Goal: Entertainment & Leisure: Consume media (video, audio)

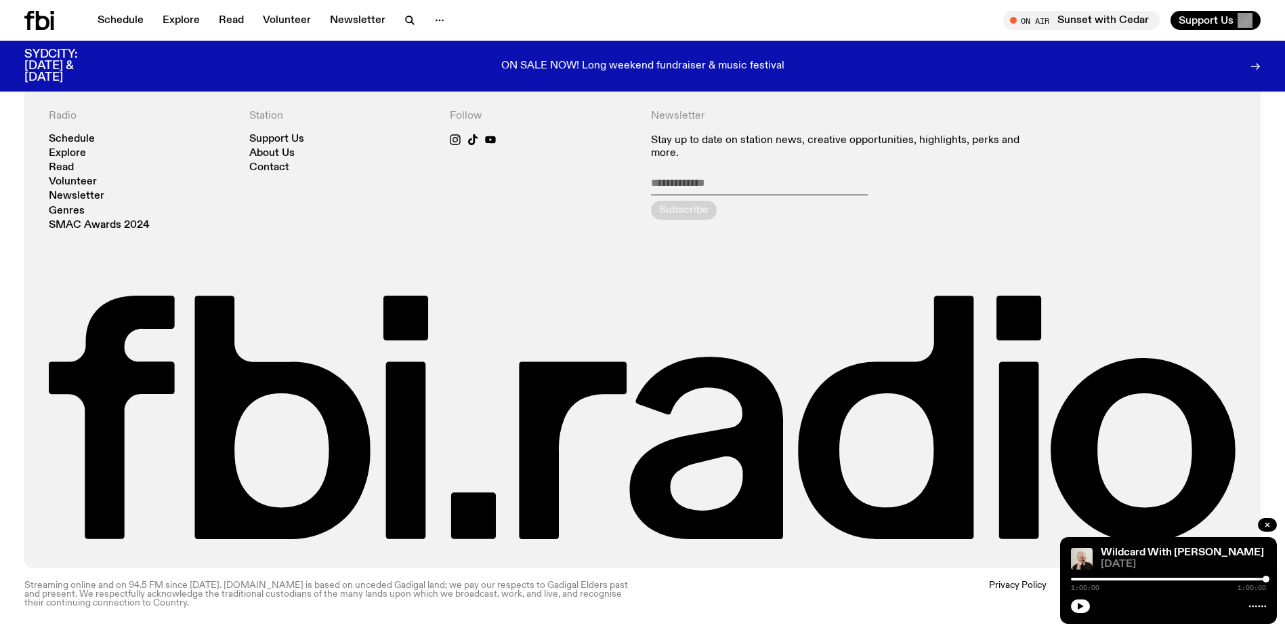
scroll to position [513, 0]
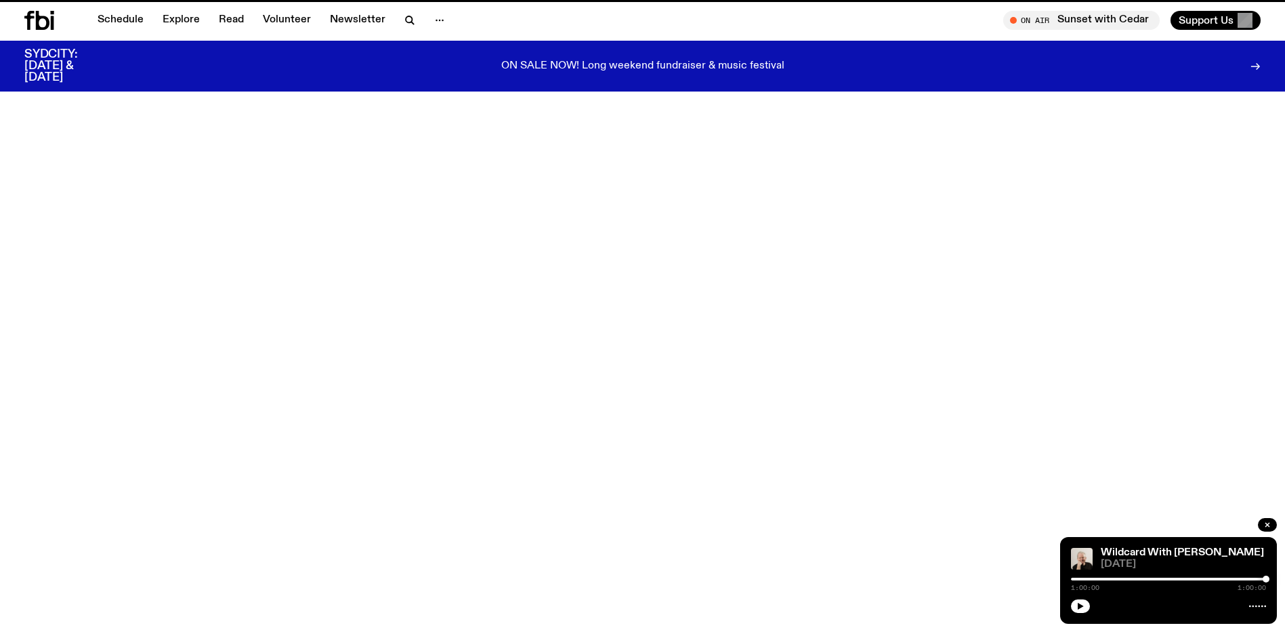
scroll to position [738, 0]
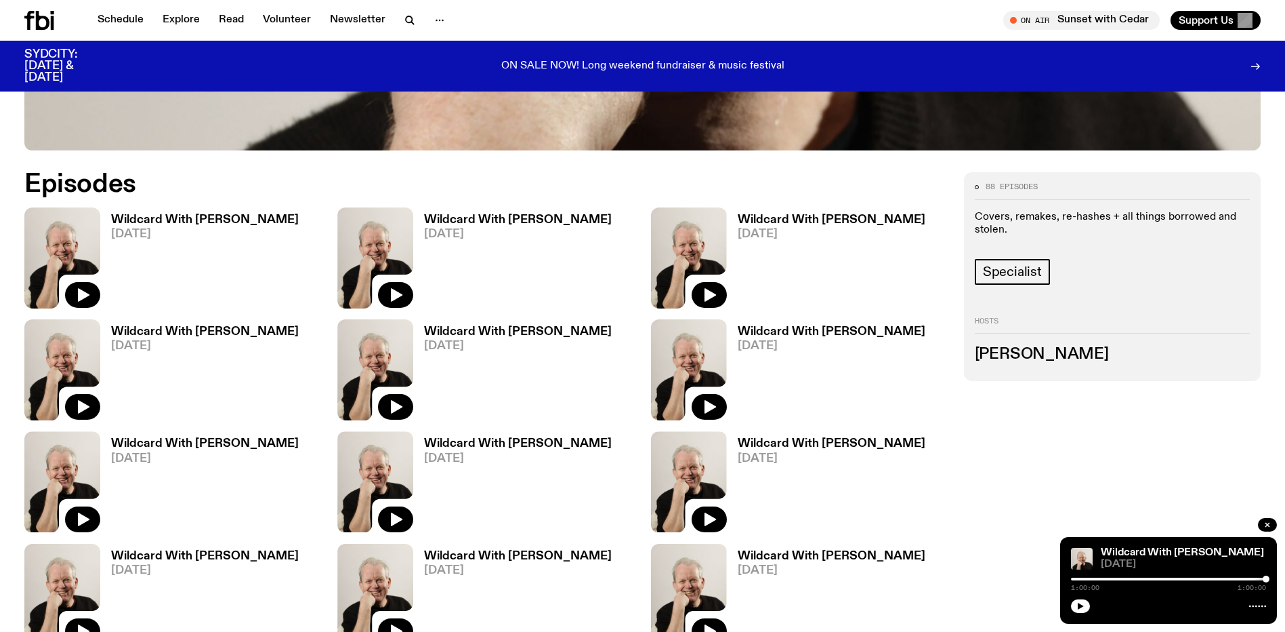
click at [498, 218] on h3 "Wildcard With [PERSON_NAME]" at bounding box center [518, 220] width 188 height 12
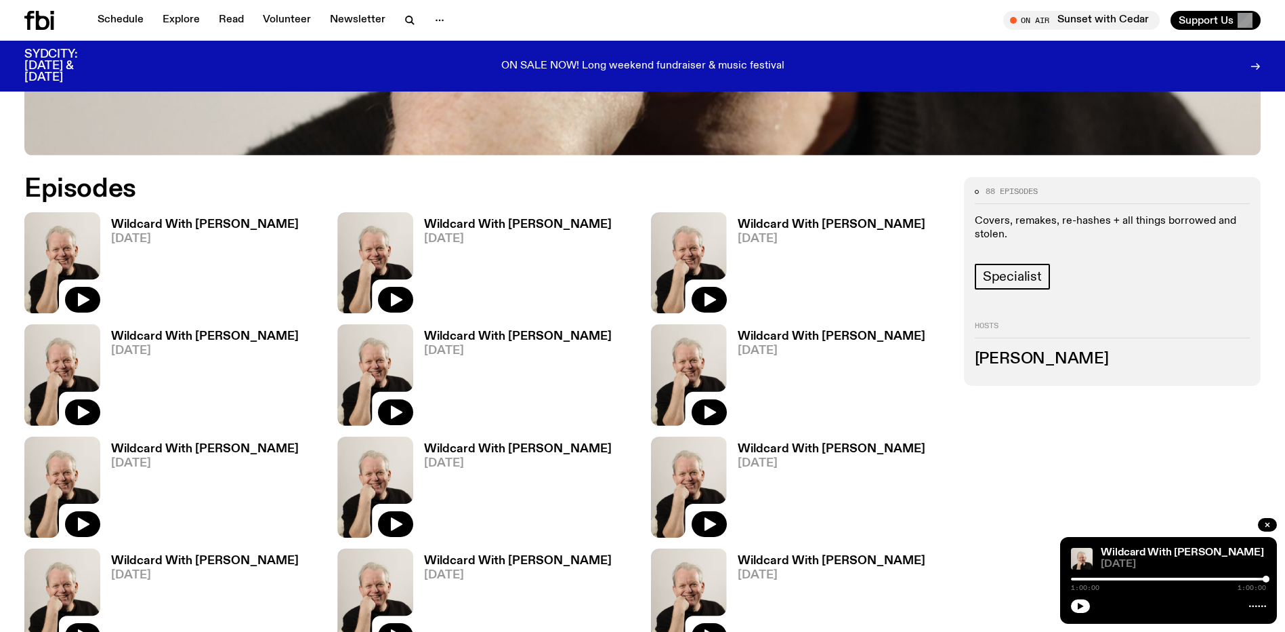
scroll to position [727, 0]
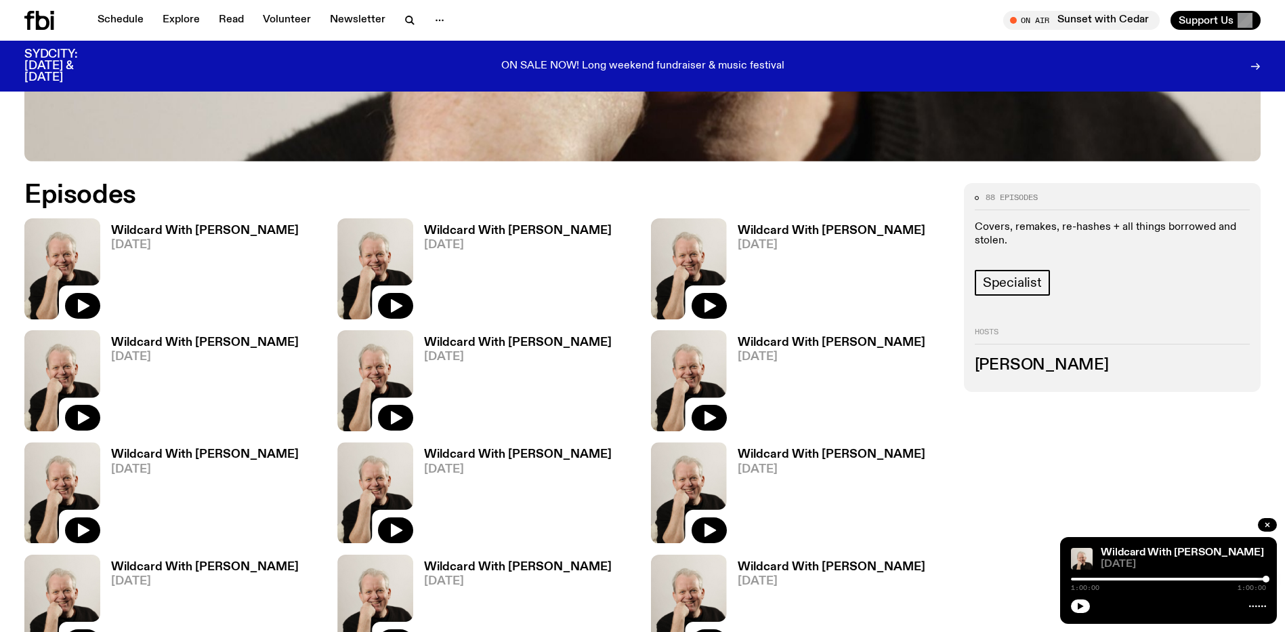
click at [229, 228] on h3 "Wildcard With [PERSON_NAME]" at bounding box center [205, 231] width 188 height 12
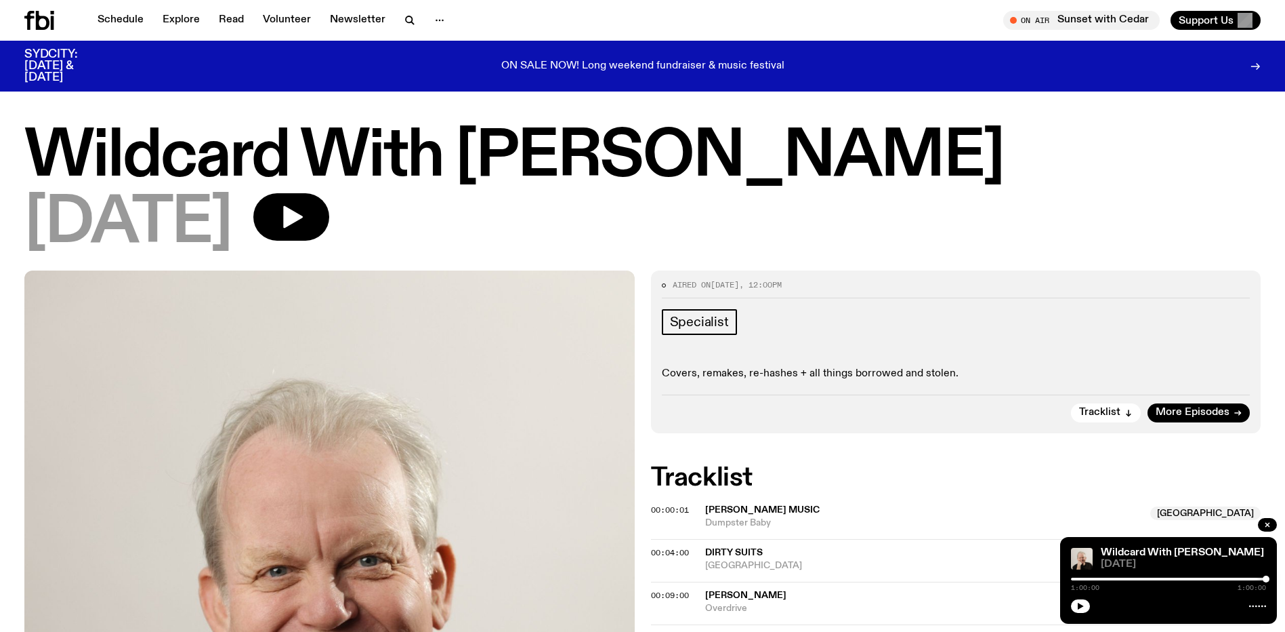
scroll to position [68, 0]
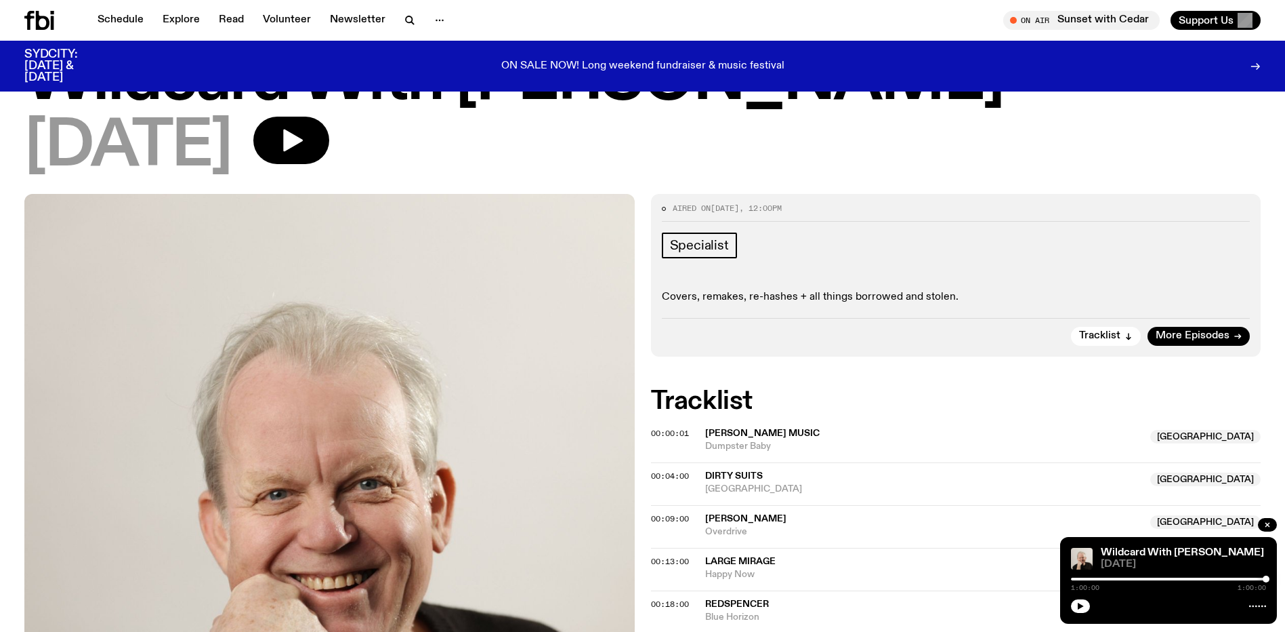
click at [964, 564] on span "Large Mirage" at bounding box center [924, 561] width 438 height 13
click at [305, 143] on icon "button" at bounding box center [291, 140] width 27 height 27
